Goal: Find specific page/section: Find specific page/section

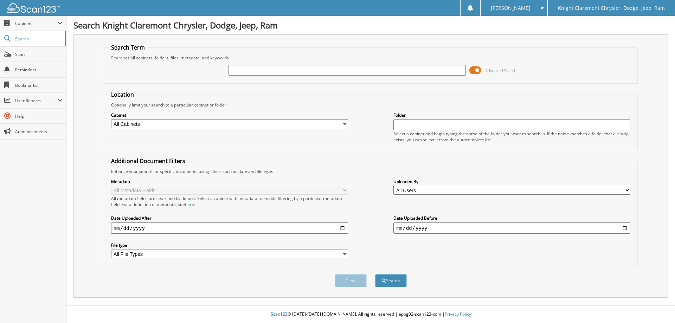
click at [274, 71] on input "text" at bounding box center [346, 70] width 237 height 11
type input "[PERSON_NAME]"
click at [390, 276] on button "Search" at bounding box center [391, 280] width 32 height 13
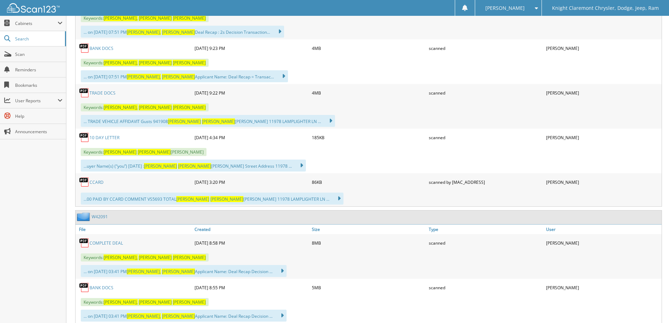
scroll to position [281, 0]
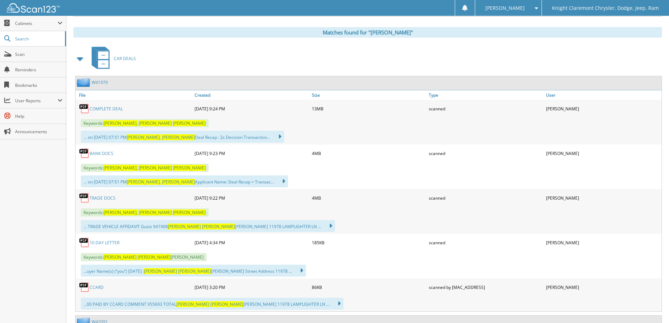
click at [109, 109] on link "COMPLETE DEAL" at bounding box center [106, 109] width 33 height 6
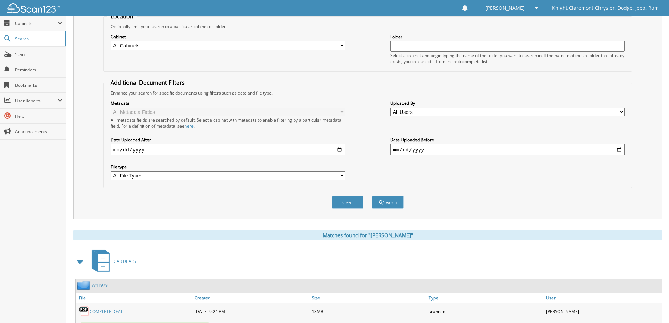
scroll to position [0, 0]
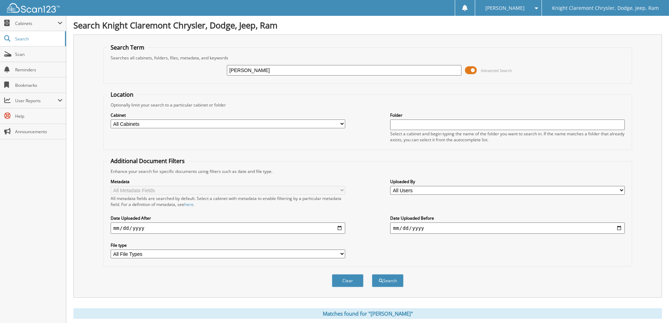
drag, startPoint x: 305, startPoint y: 70, endPoint x: 176, endPoint y: 79, distance: 129.6
click at [176, 79] on div "[PERSON_NAME] Advanced Search" at bounding box center [367, 70] width 521 height 19
type input "[PERSON_NAME]"
click at [372, 274] on button "Search" at bounding box center [388, 280] width 32 height 13
drag, startPoint x: 16, startPoint y: 53, endPoint x: 20, endPoint y: 52, distance: 3.9
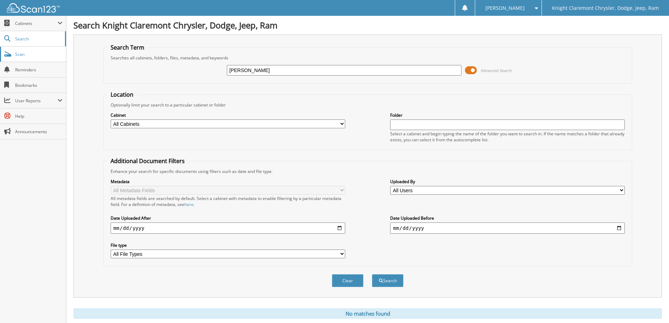
click at [16, 52] on span "Scan" at bounding box center [38, 54] width 47 height 6
